Goal: Task Accomplishment & Management: Use online tool/utility

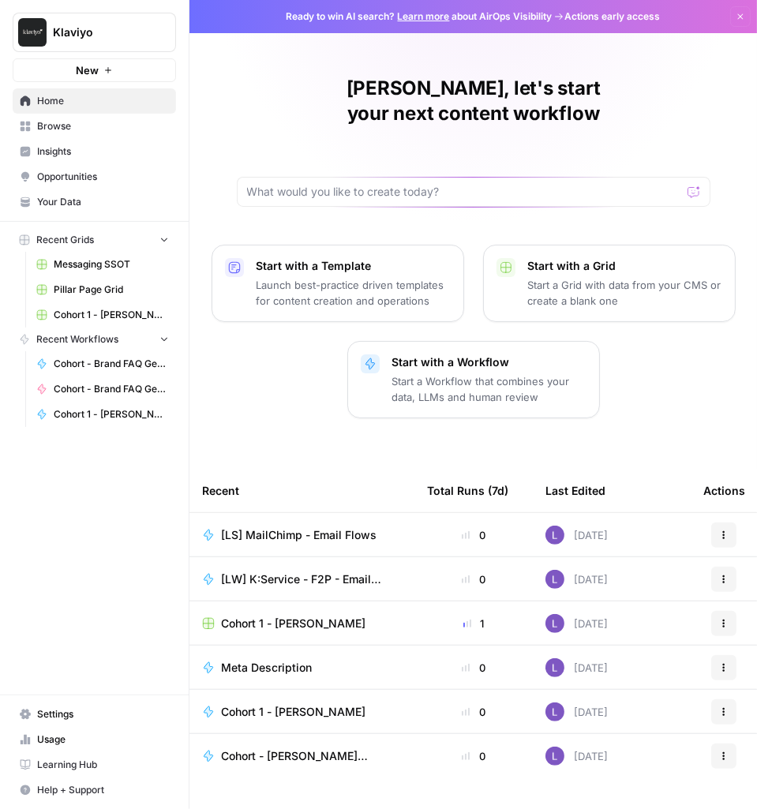
click at [88, 308] on span "Cohort 1 - Laura S Grid" at bounding box center [111, 315] width 115 height 14
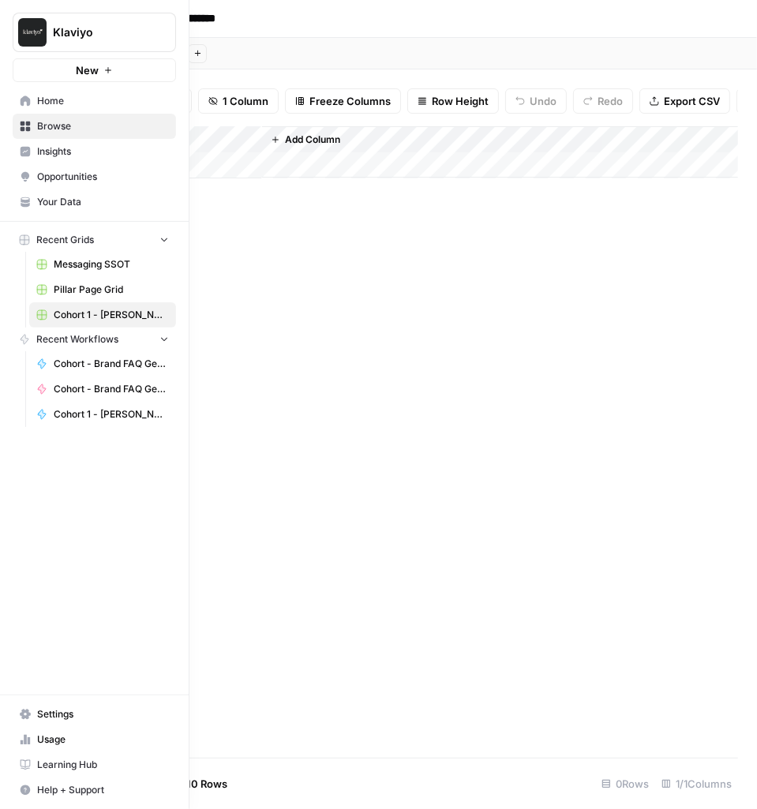
click at [98, 407] on span "Cohort 1 - Laura S" at bounding box center [111, 414] width 115 height 14
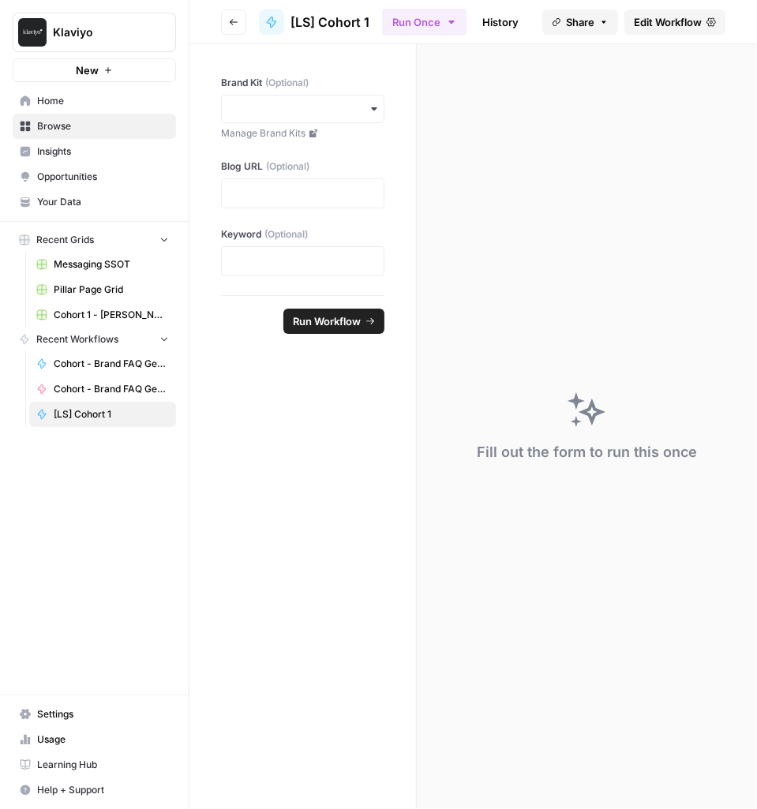
click at [650, 30] on link "Edit Workflow" at bounding box center [674, 21] width 101 height 25
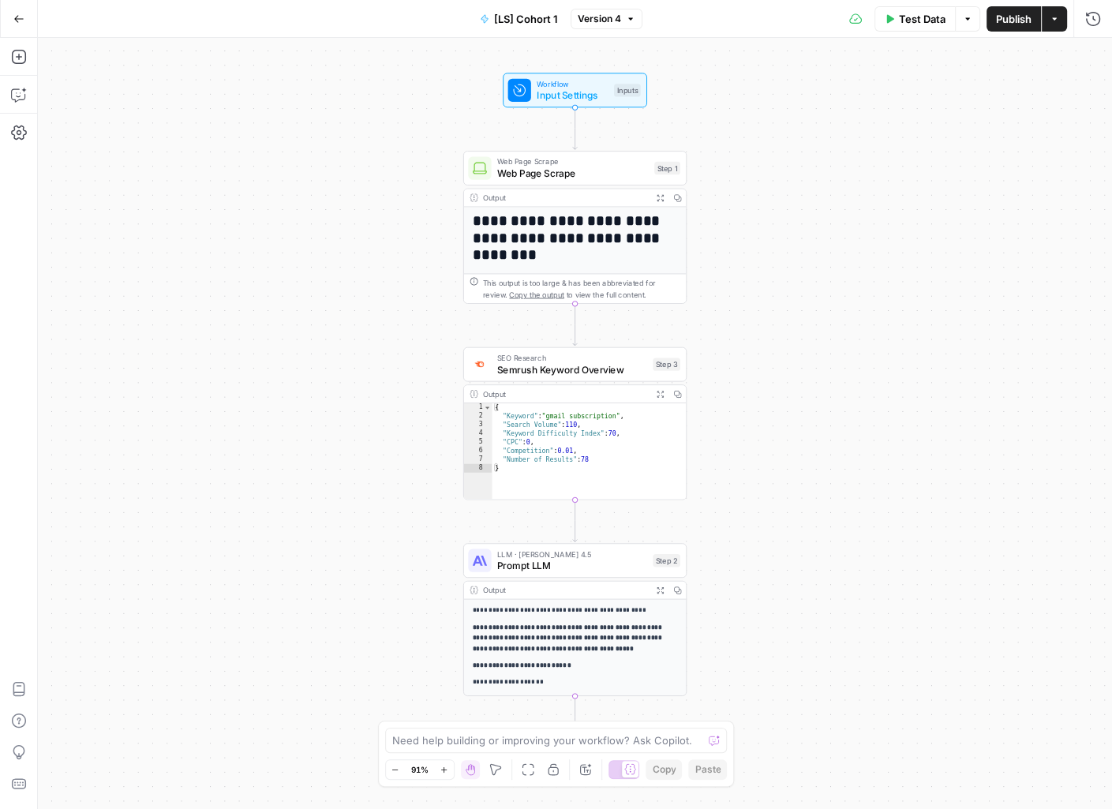
click at [24, 24] on button "Go Back" at bounding box center [19, 19] width 28 height 28
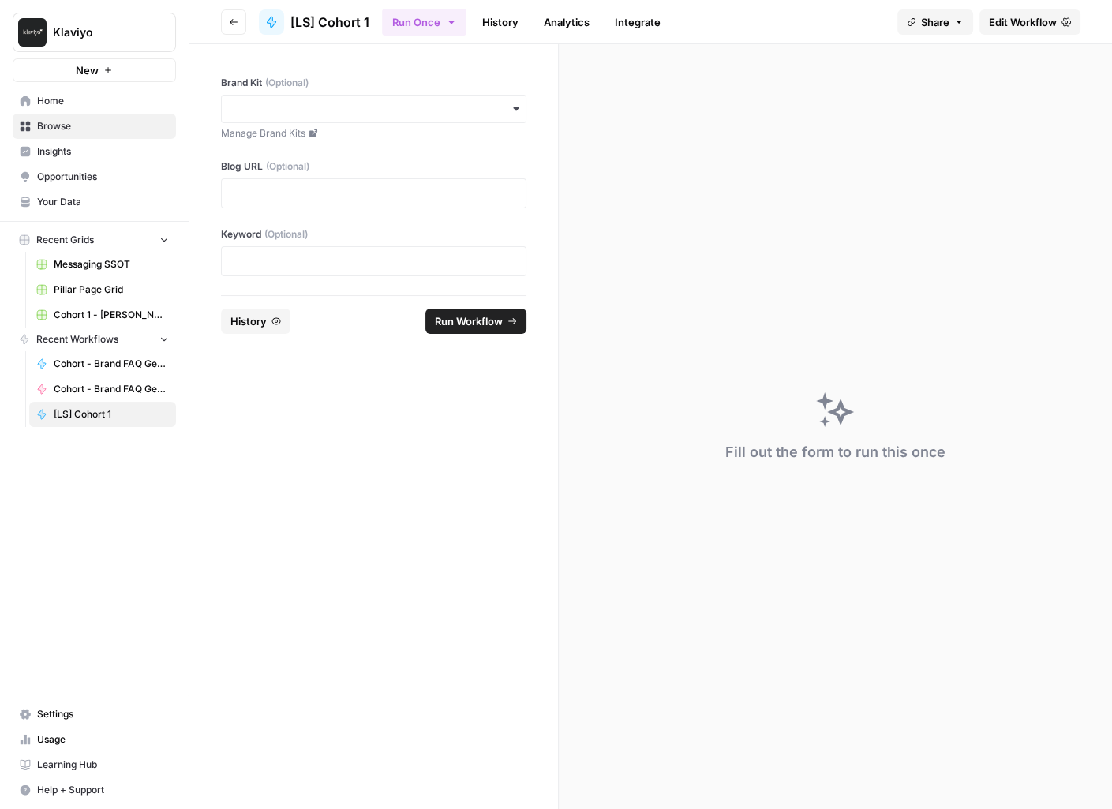
click at [114, 340] on span "Recent Workflows" at bounding box center [77, 339] width 82 height 14
click at [242, 27] on button "Go back" at bounding box center [233, 21] width 25 height 25
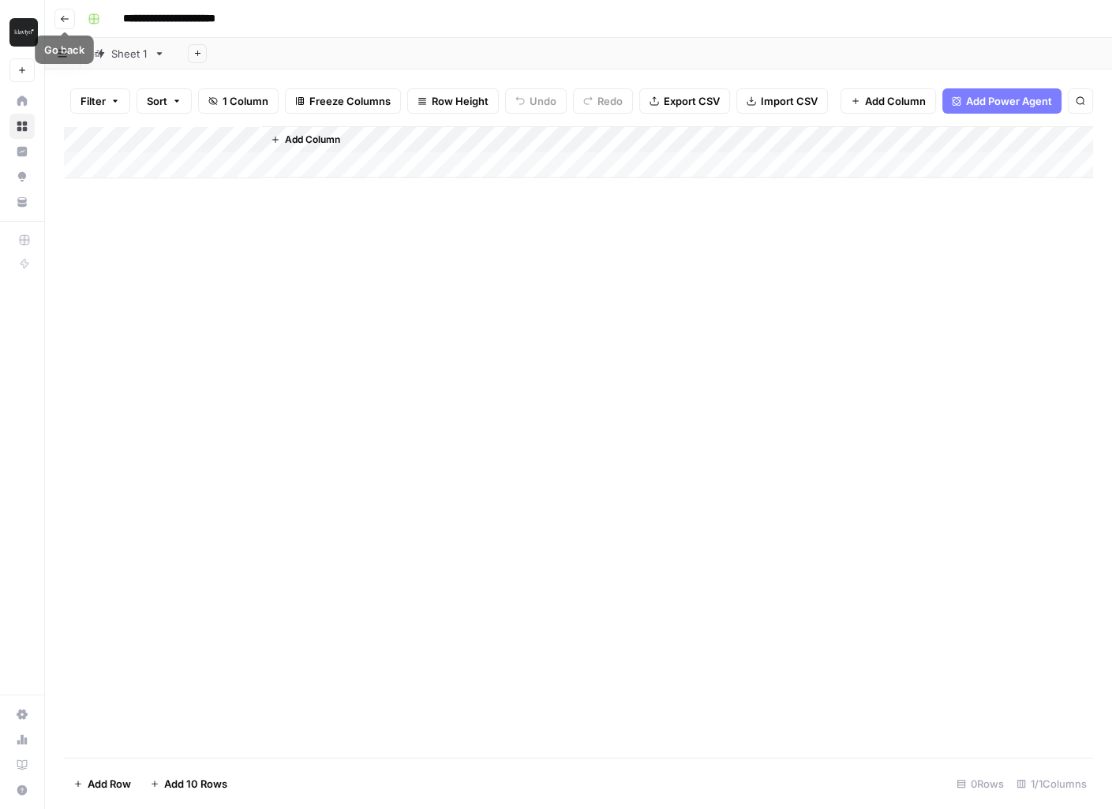
click at [60, 21] on icon "button" at bounding box center [64, 18] width 9 height 9
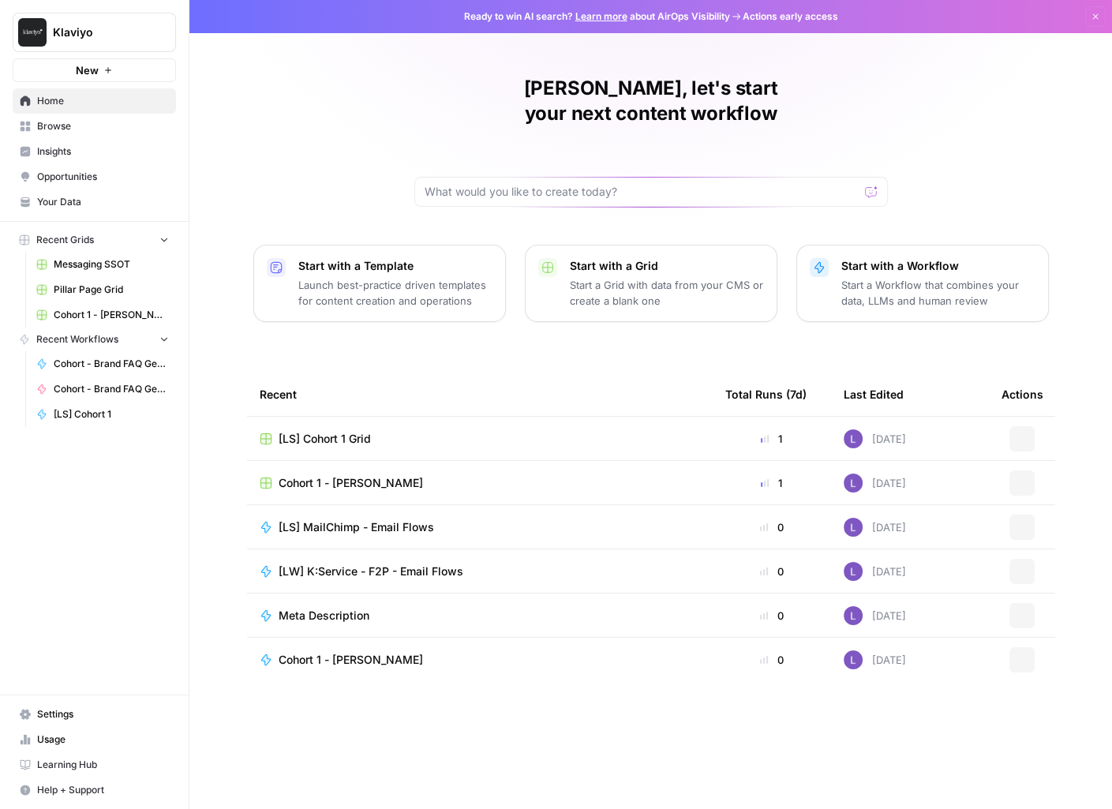
click at [61, 120] on span "Browse" at bounding box center [103, 126] width 132 height 14
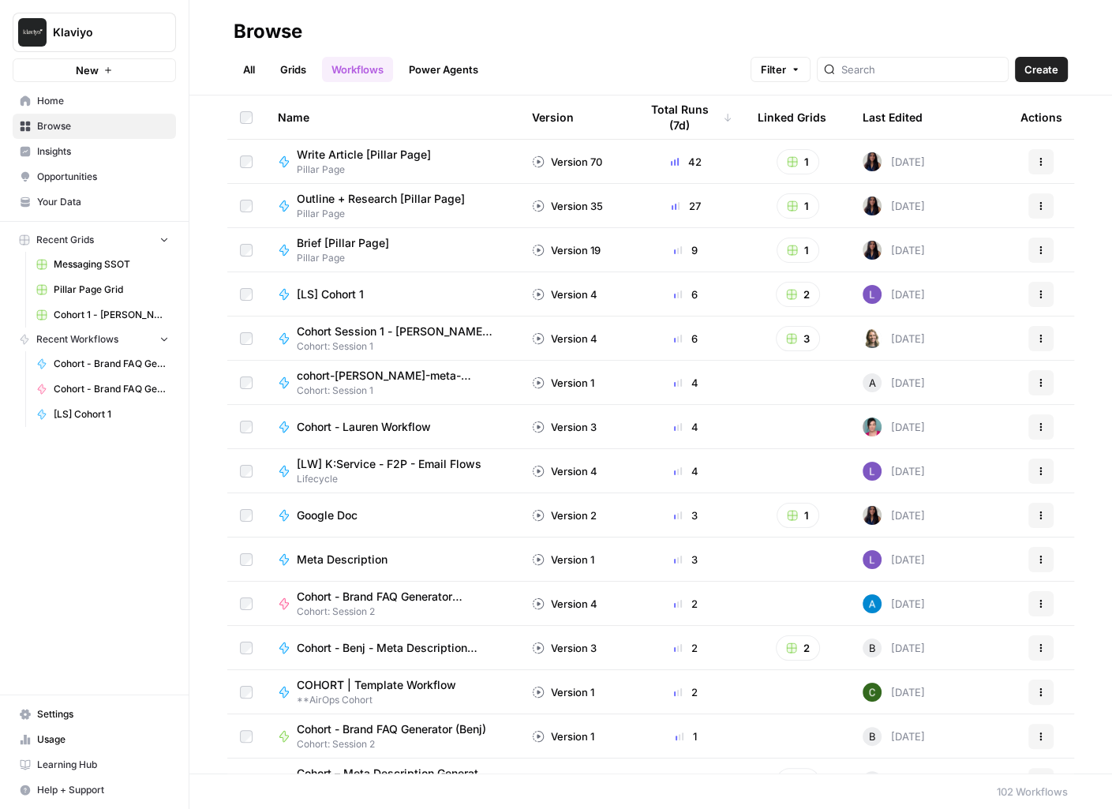
click at [756, 69] on div at bounding box center [913, 69] width 192 height 25
type input "p"
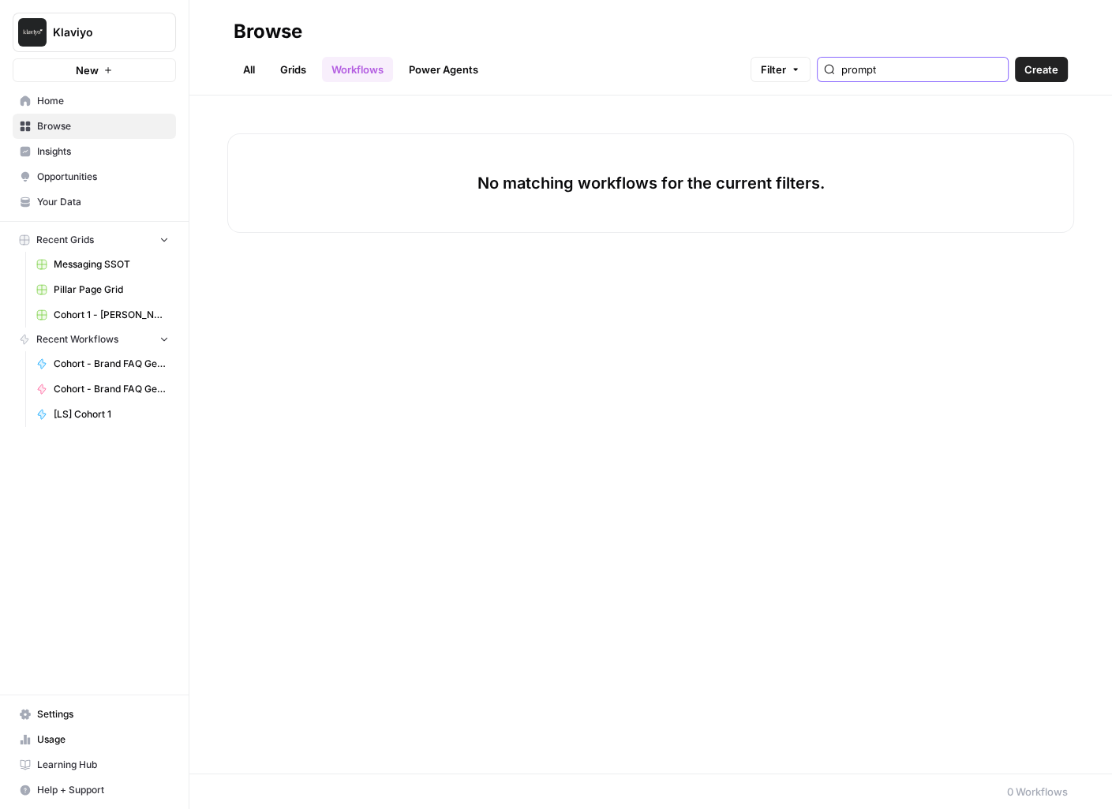
type input "prompt"
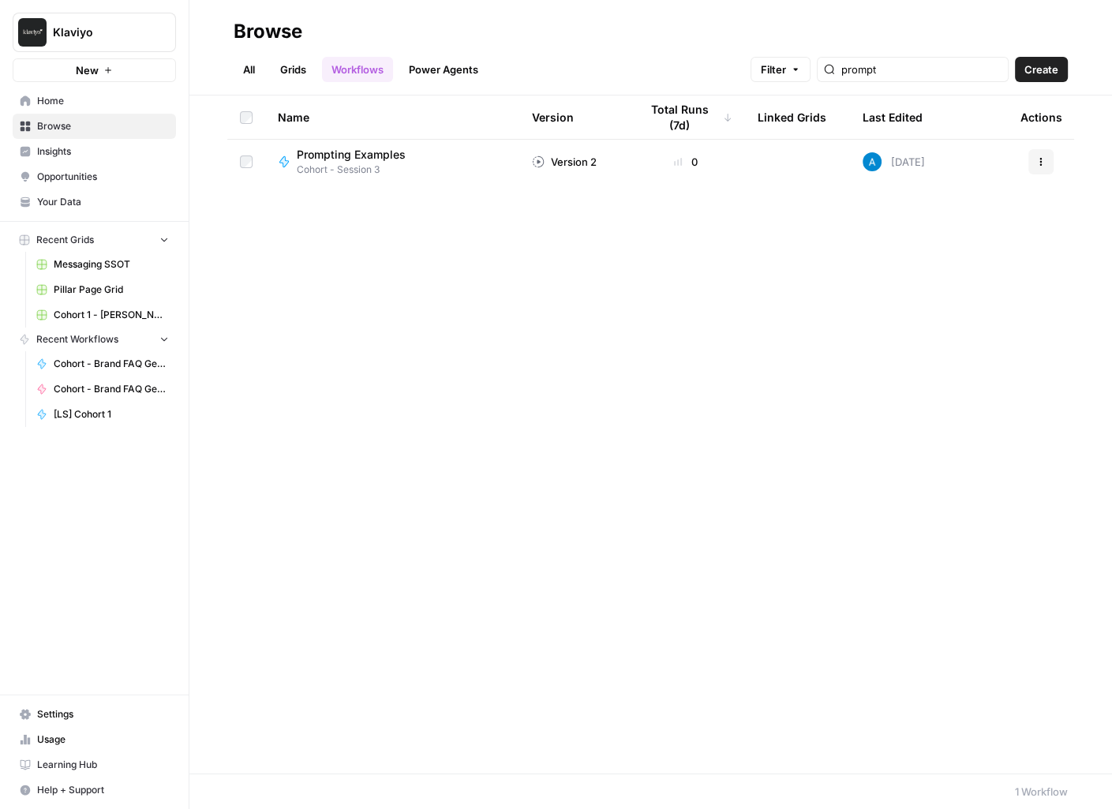
click at [411, 148] on div "Prompting Examples" at bounding box center [358, 155] width 122 height 16
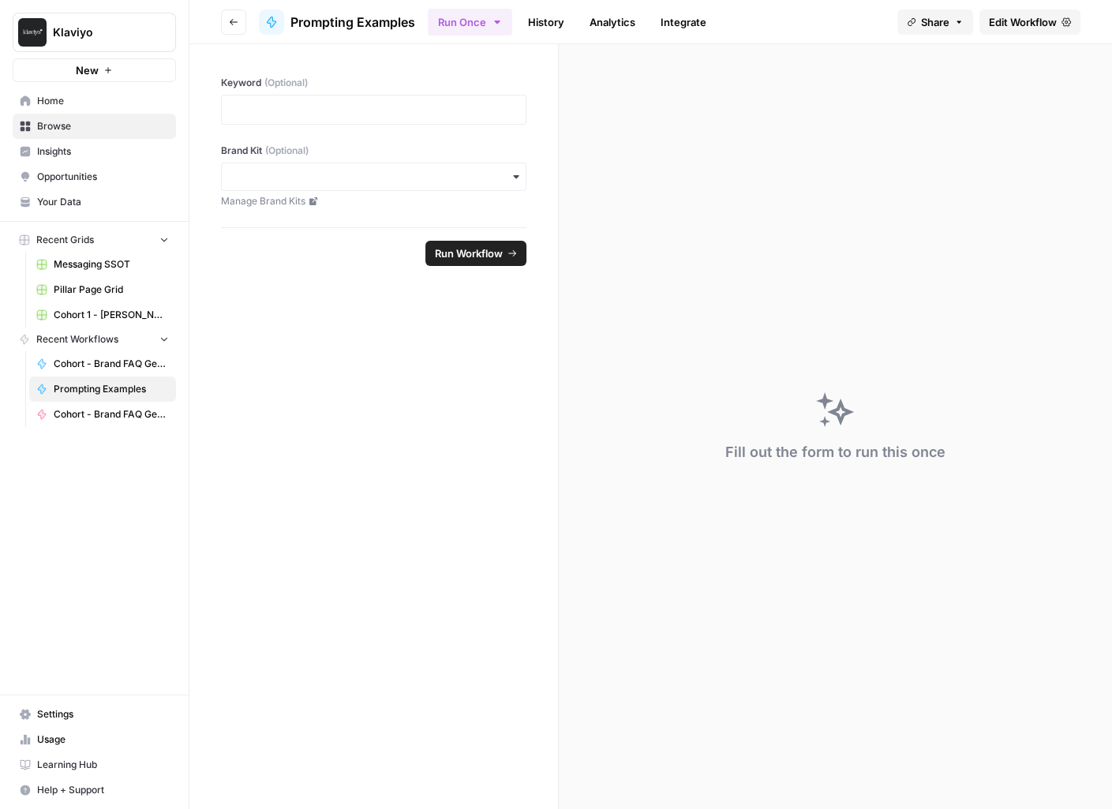
click at [756, 25] on span "Edit Workflow" at bounding box center [1023, 22] width 68 height 16
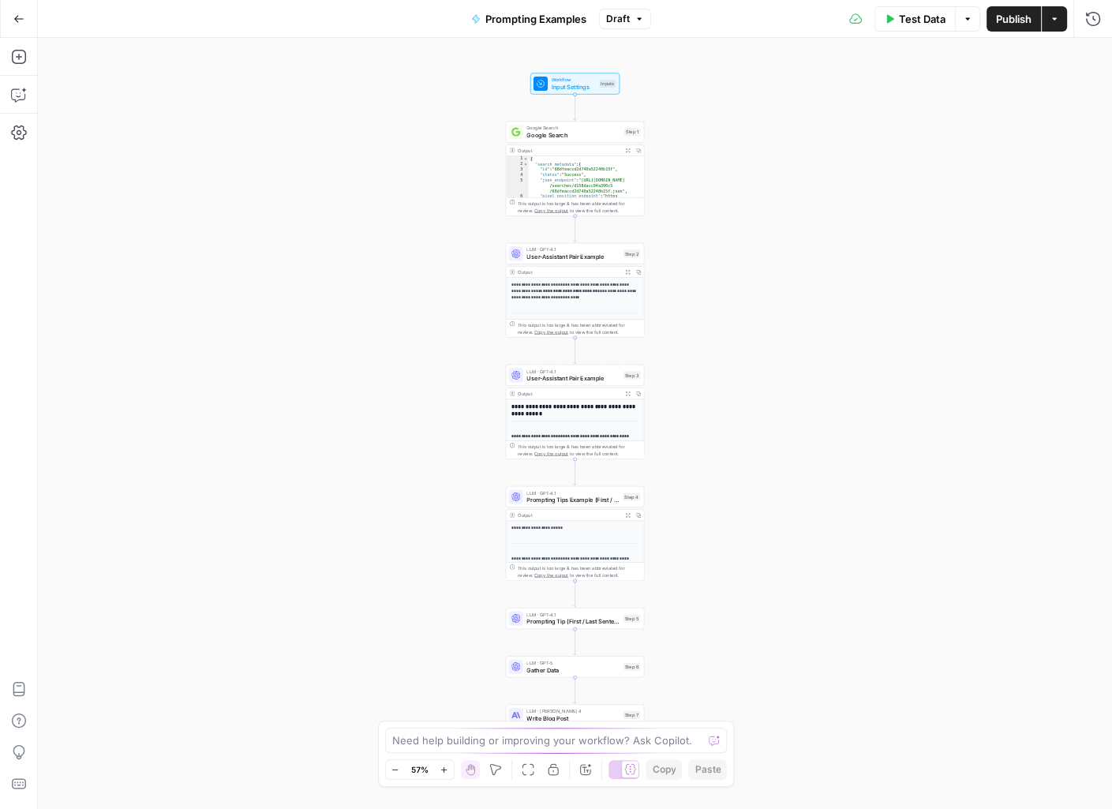
click at [580, 523] on div "**********" at bounding box center [574, 611] width 137 height 180
click at [602, 496] on span "Prompting Tips Example (First / Last Sentence)" at bounding box center [572, 500] width 92 height 9
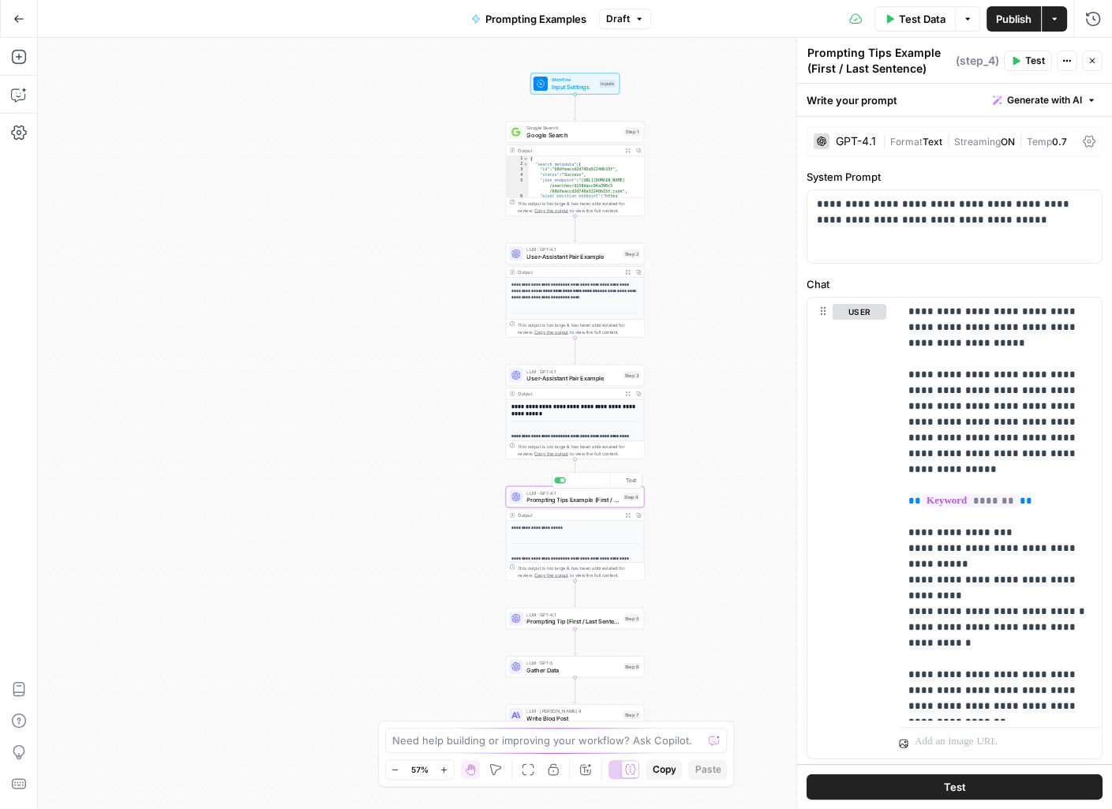
click at [586, 546] on div "**********" at bounding box center [574, 611] width 137 height 180
click at [756, 62] on icon "button" at bounding box center [1066, 60] width 9 height 9
click at [756, 21] on span "Test Data" at bounding box center [922, 19] width 47 height 16
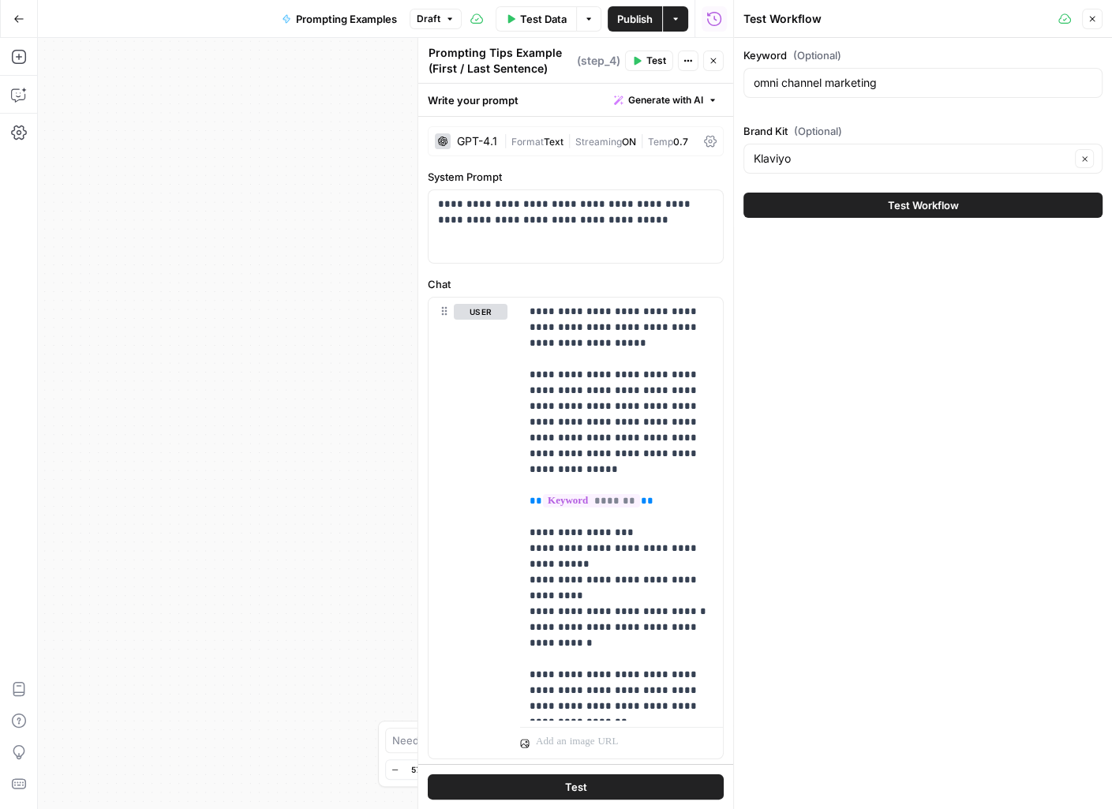
click at [756, 22] on icon "button" at bounding box center [1092, 18] width 9 height 9
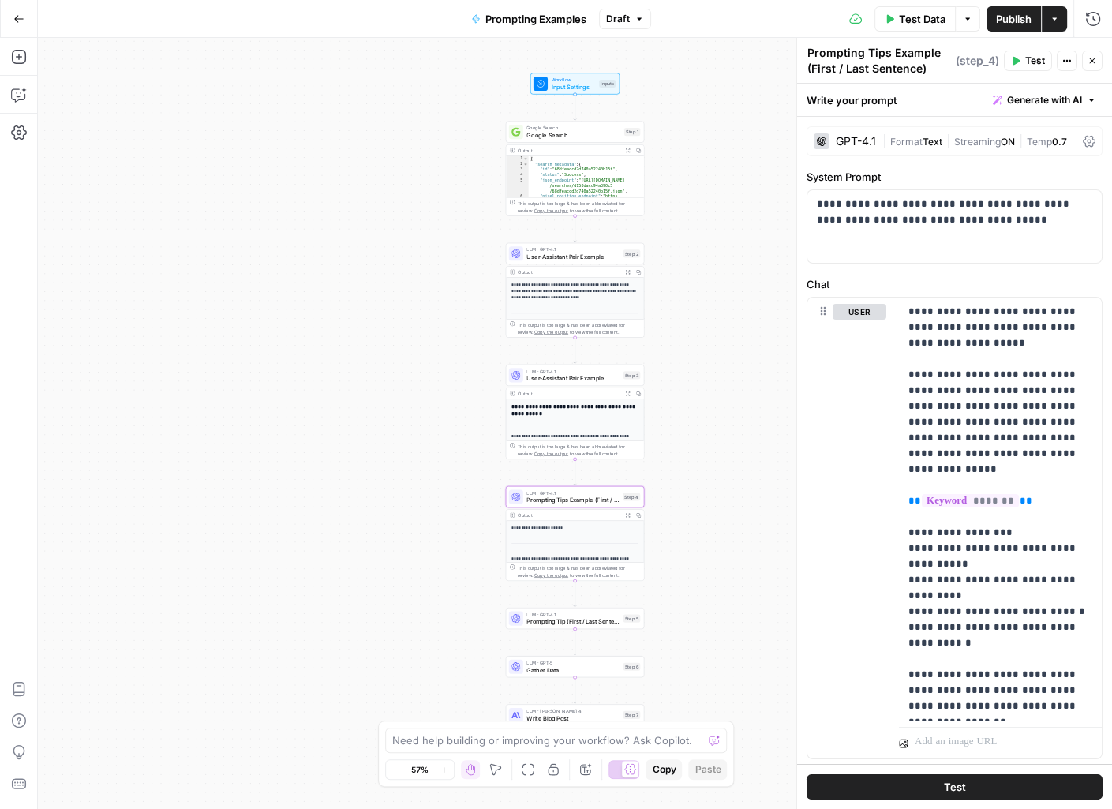
click at [756, 24] on span "Test Data" at bounding box center [922, 19] width 47 height 16
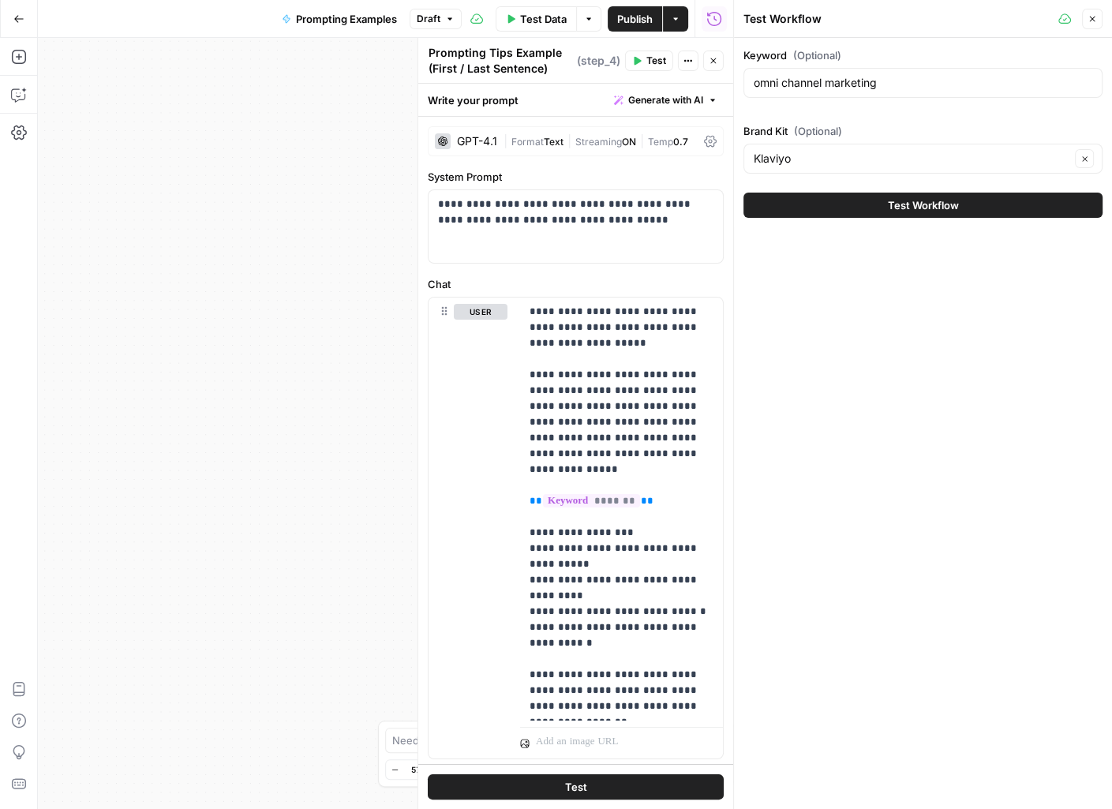
click at [756, 199] on button "Test Workflow" at bounding box center [923, 205] width 359 height 25
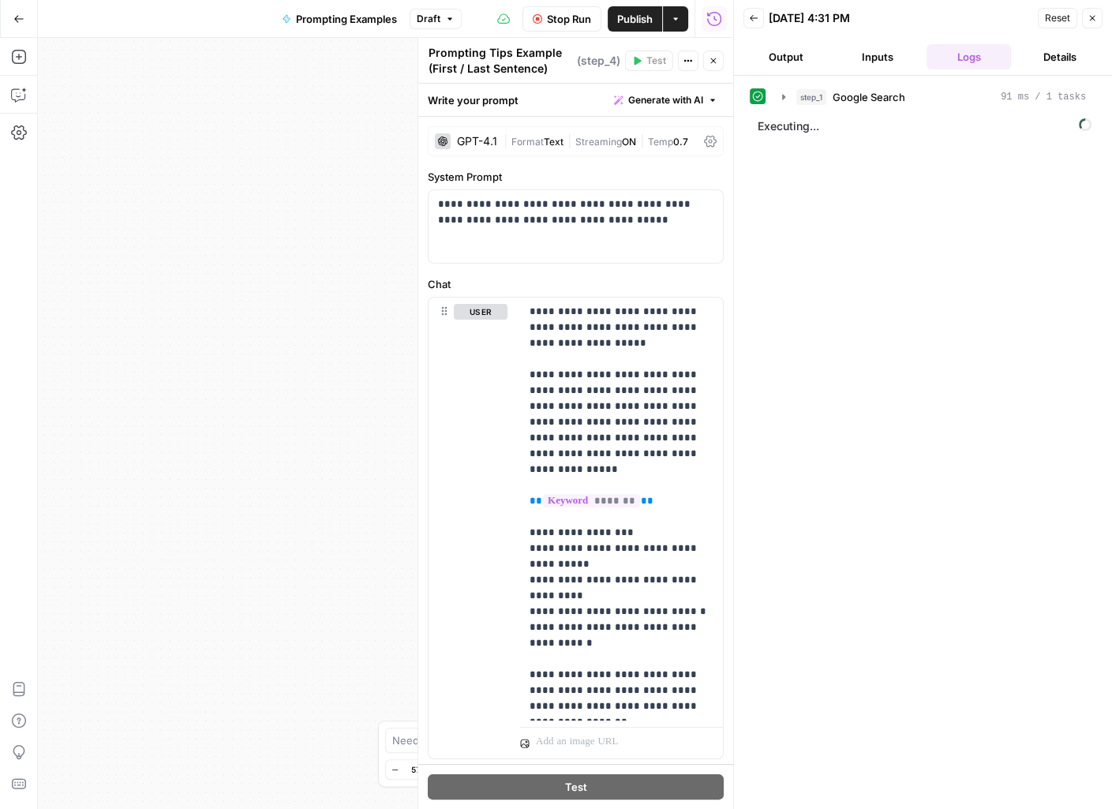
click at [714, 60] on icon "button" at bounding box center [713, 61] width 6 height 6
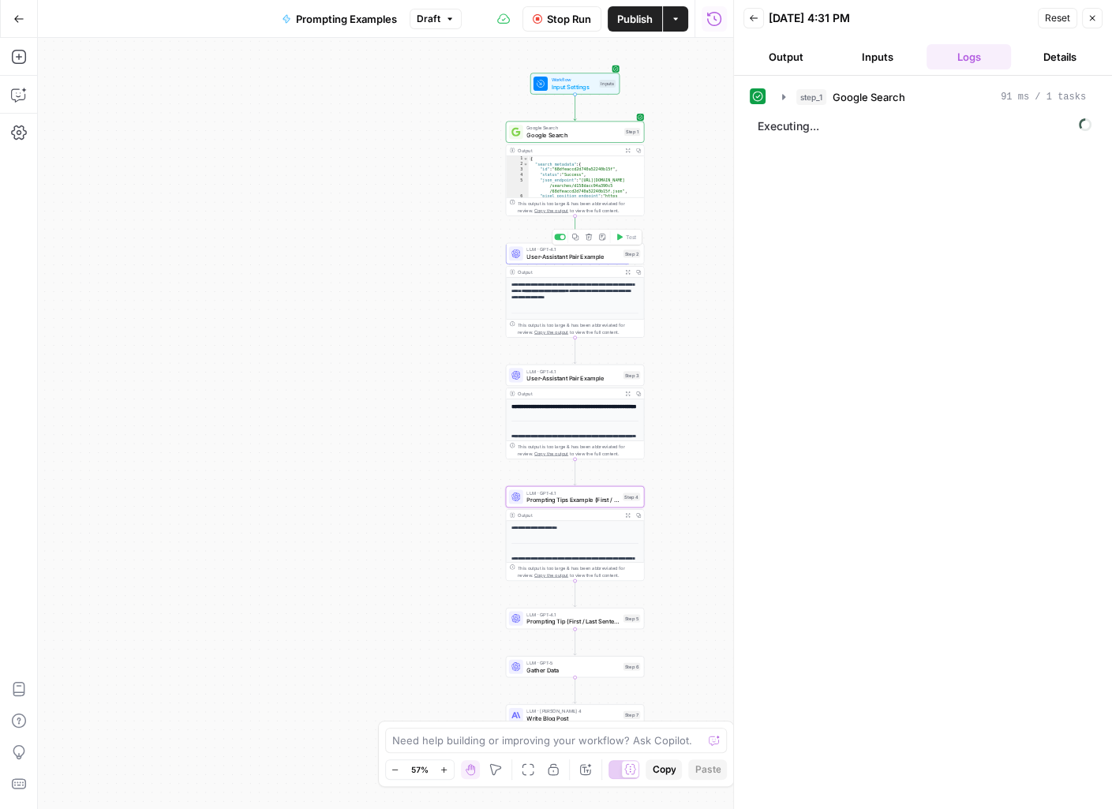
click at [569, 253] on span "User-Assistant Pair Example" at bounding box center [572, 257] width 93 height 9
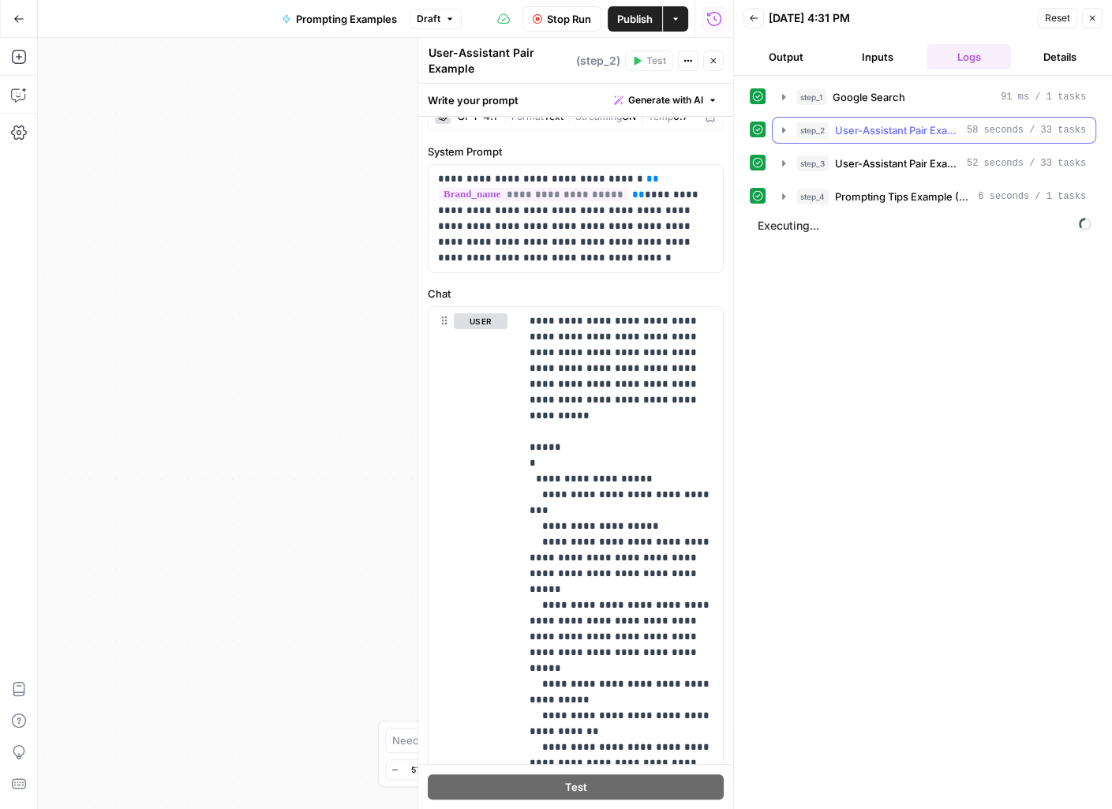
click at [756, 128] on icon "button" at bounding box center [783, 130] width 13 height 13
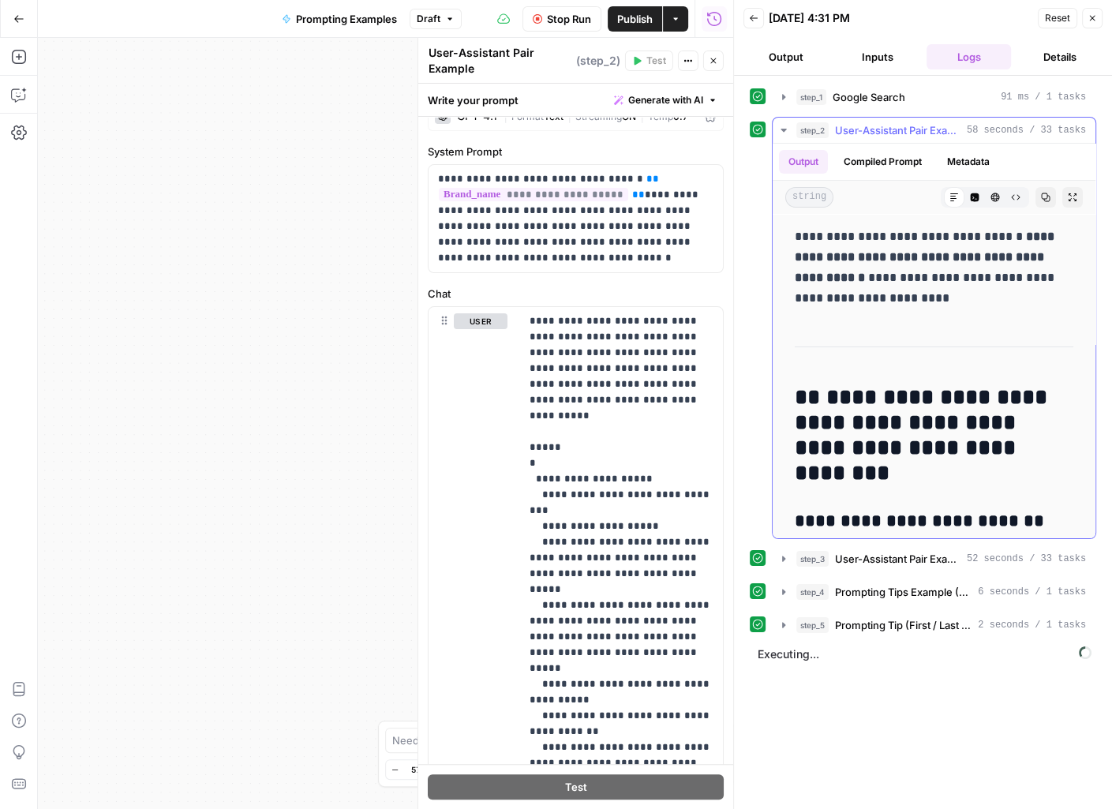
click at [756, 163] on button "Compiled Prompt" at bounding box center [882, 162] width 97 height 24
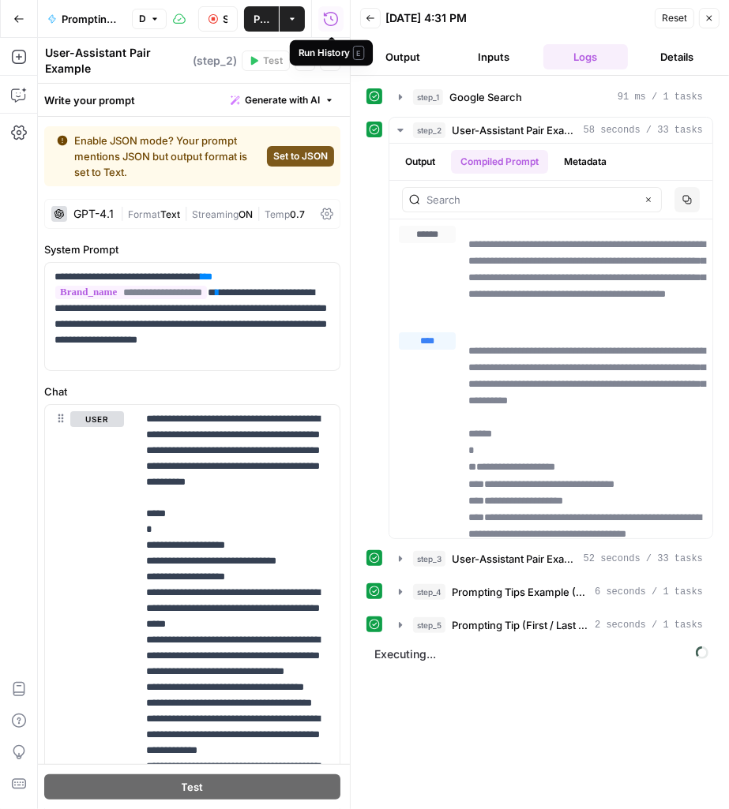
scroll to position [98, 0]
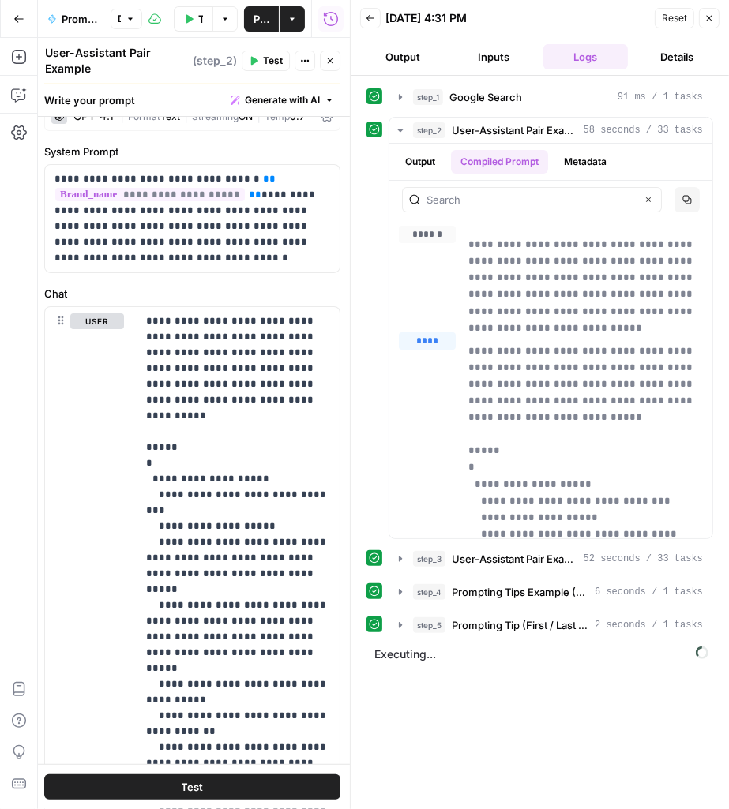
click at [20, 19] on icon "button" at bounding box center [18, 18] width 11 height 11
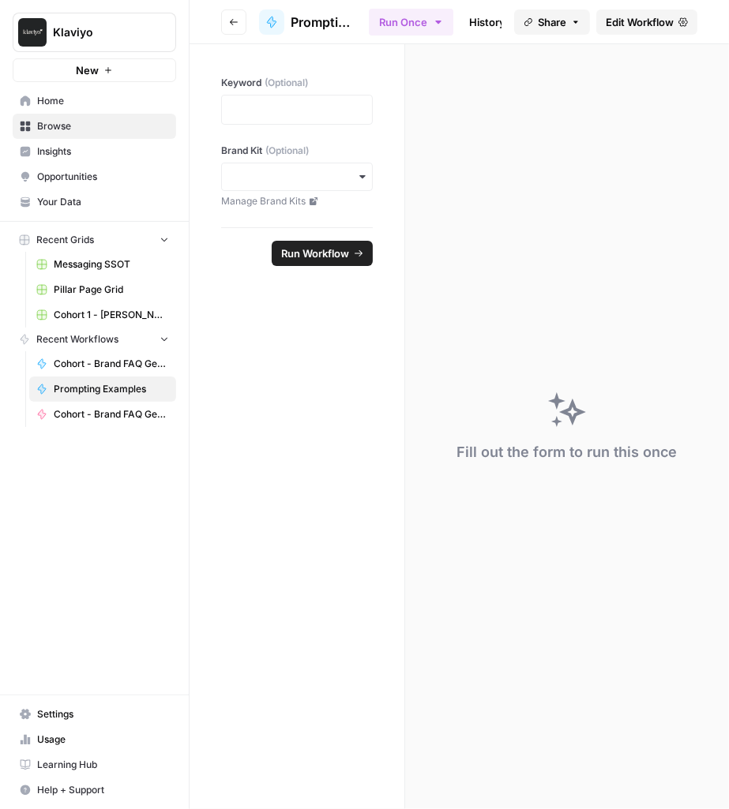
click at [229, 25] on icon "button" at bounding box center [233, 21] width 9 height 9
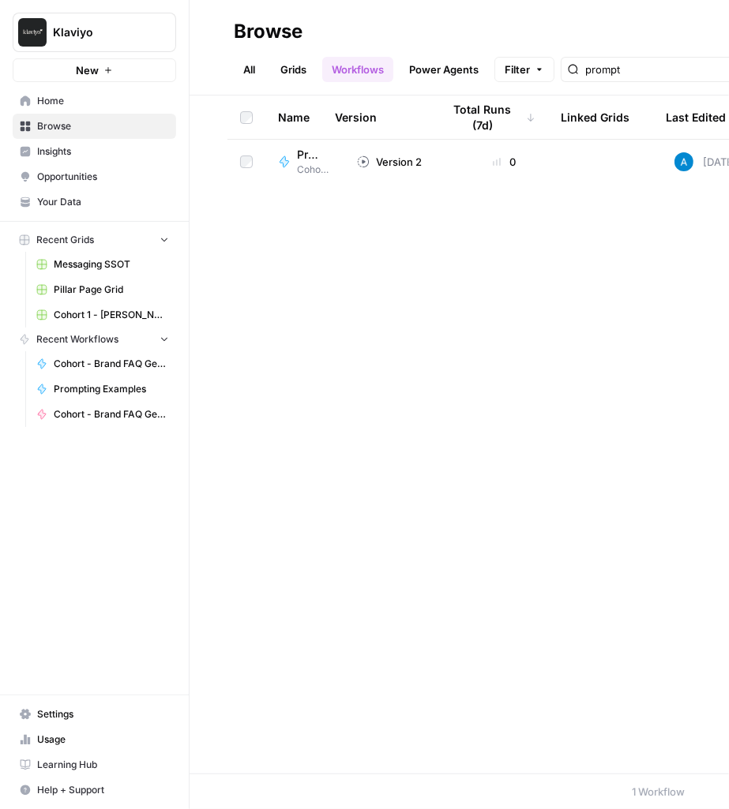
click at [314, 159] on span "Prompting Examples" at bounding box center [308, 155] width 22 height 16
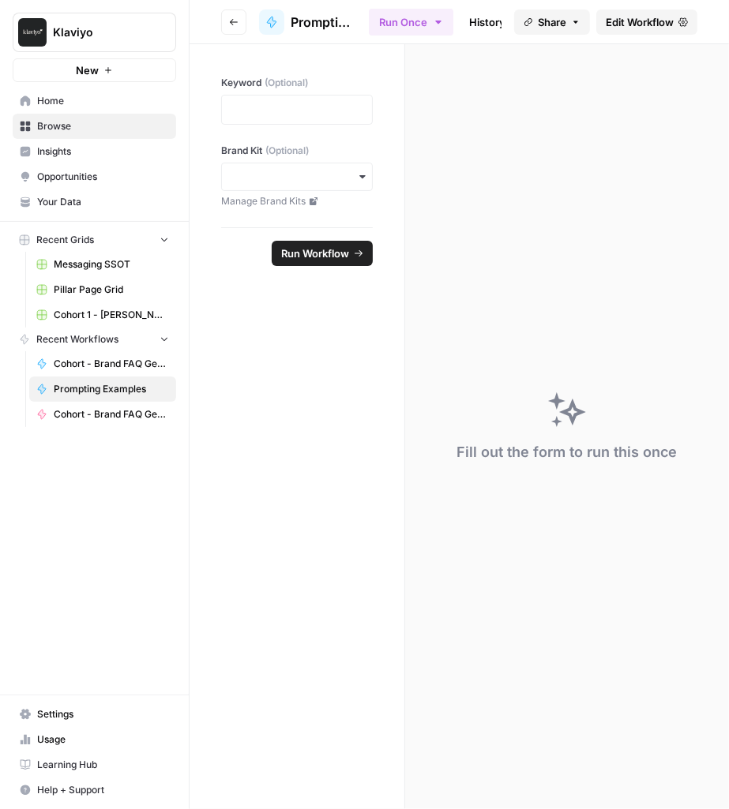
click at [628, 22] on span "Edit Workflow" at bounding box center [639, 22] width 68 height 16
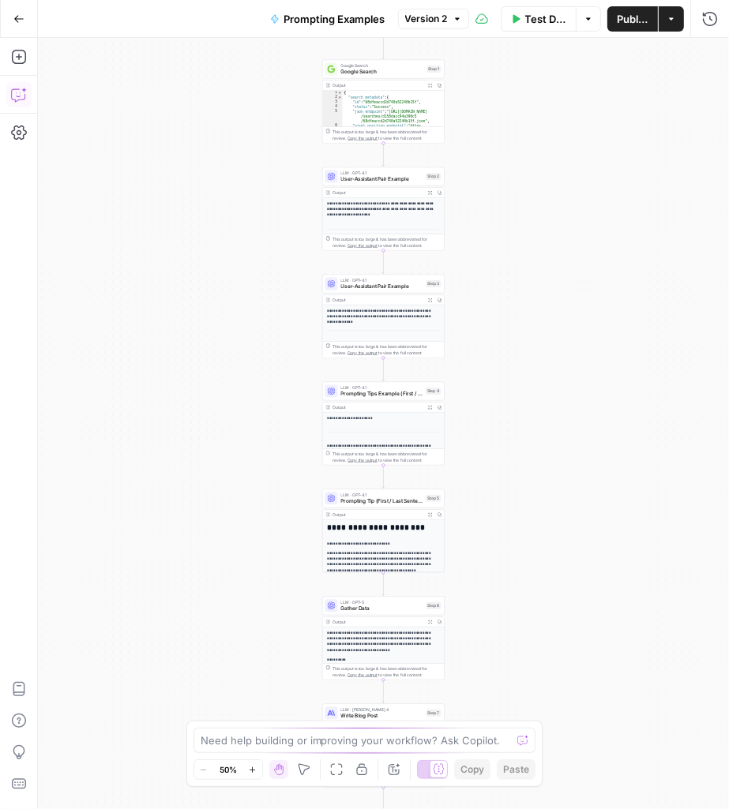
click at [18, 98] on icon "button" at bounding box center [19, 95] width 16 height 16
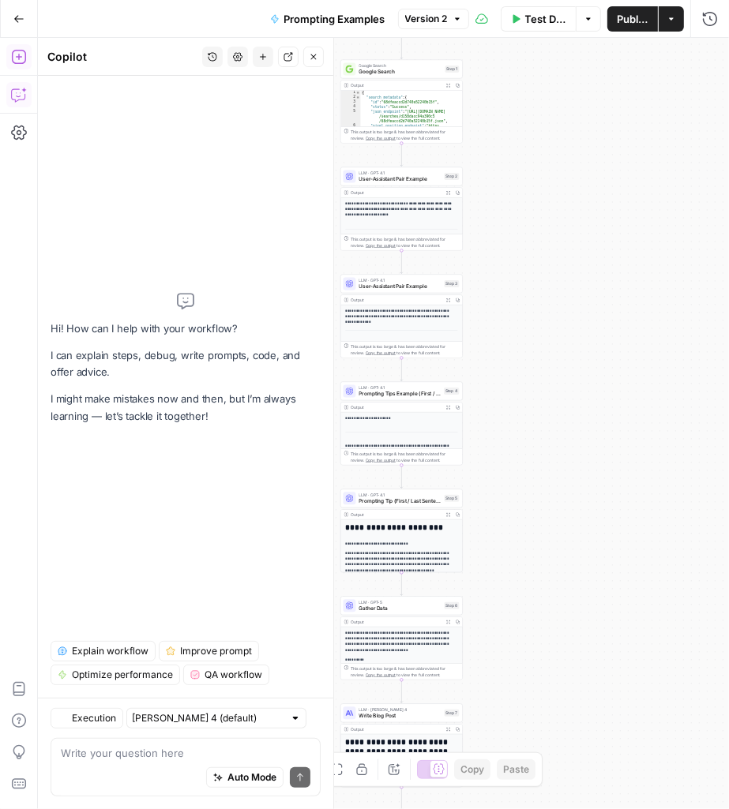
click at [18, 50] on icon "button" at bounding box center [19, 57] width 16 height 16
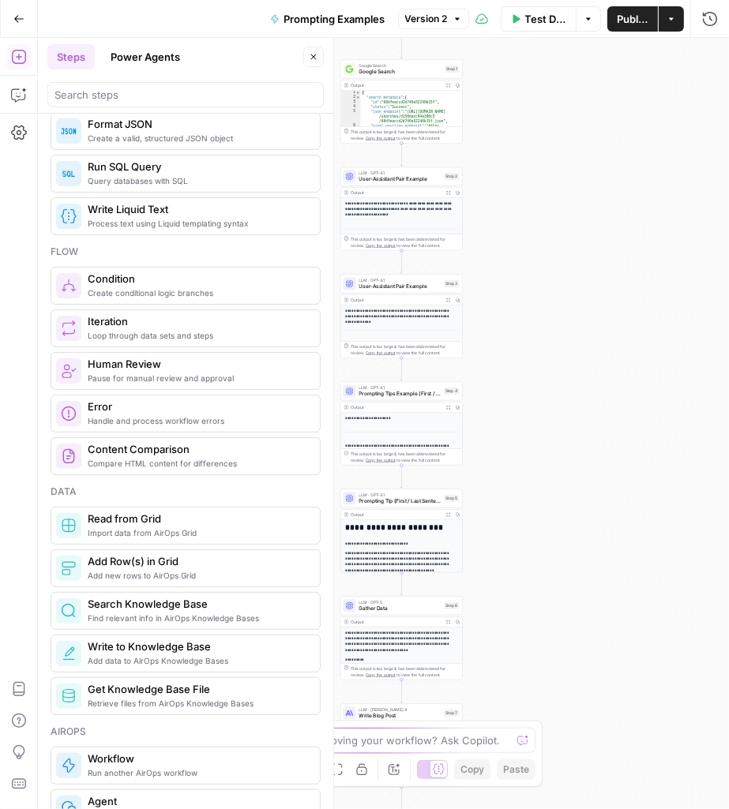
scroll to position [534, 0]
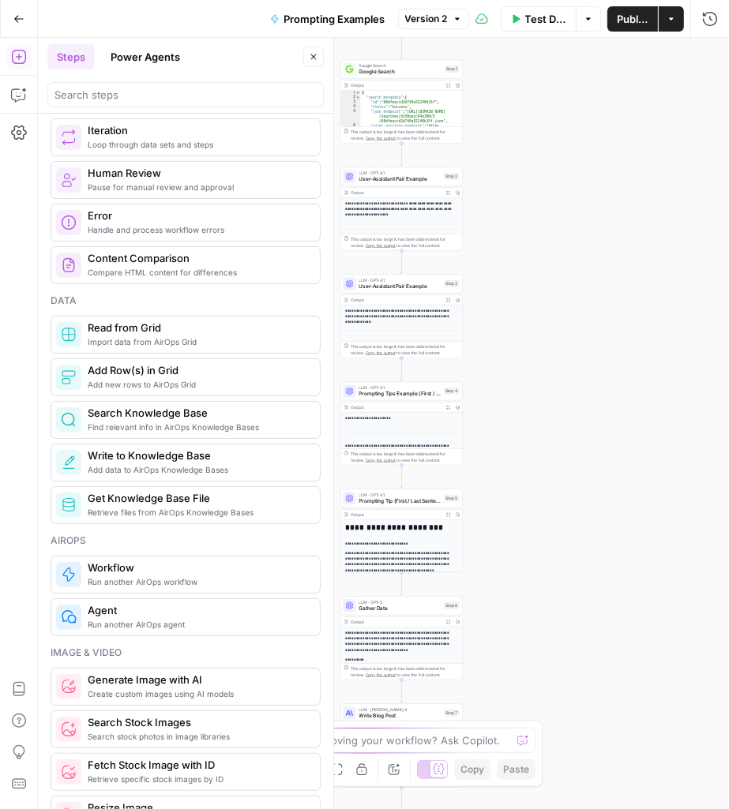
click at [118, 103] on div at bounding box center [185, 94] width 276 height 25
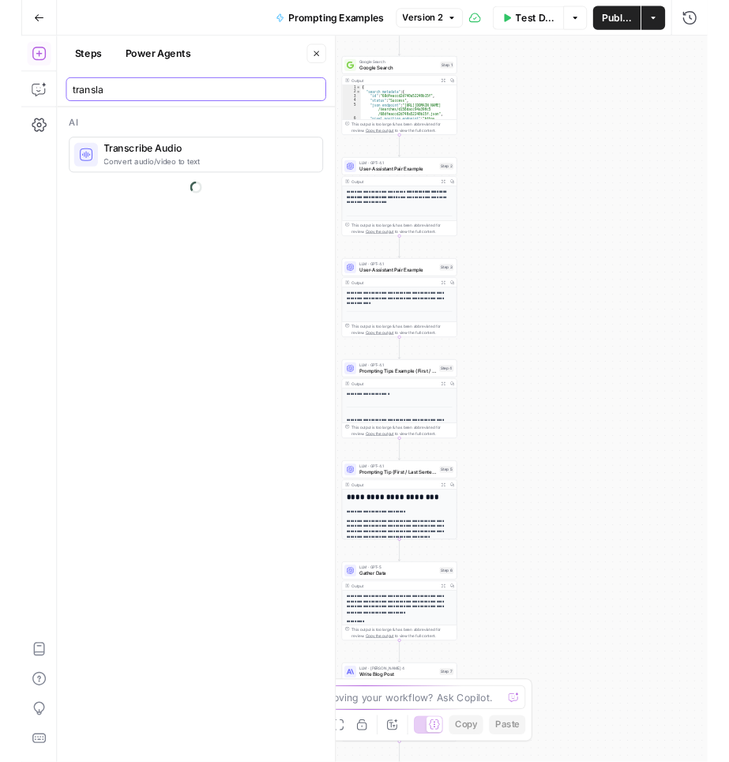
scroll to position [0, 0]
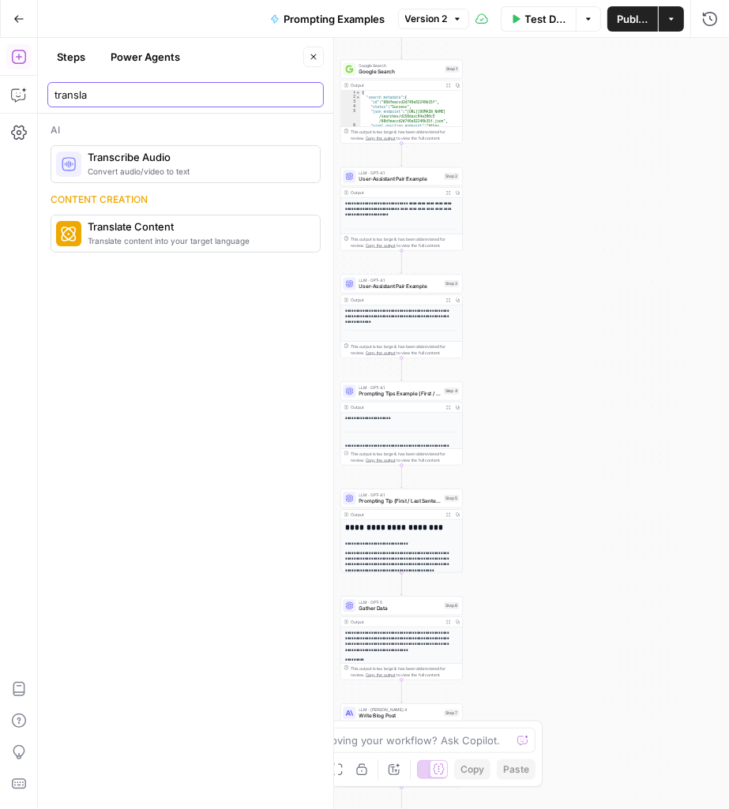
type input "transla"
